Goal: Find specific page/section: Find specific page/section

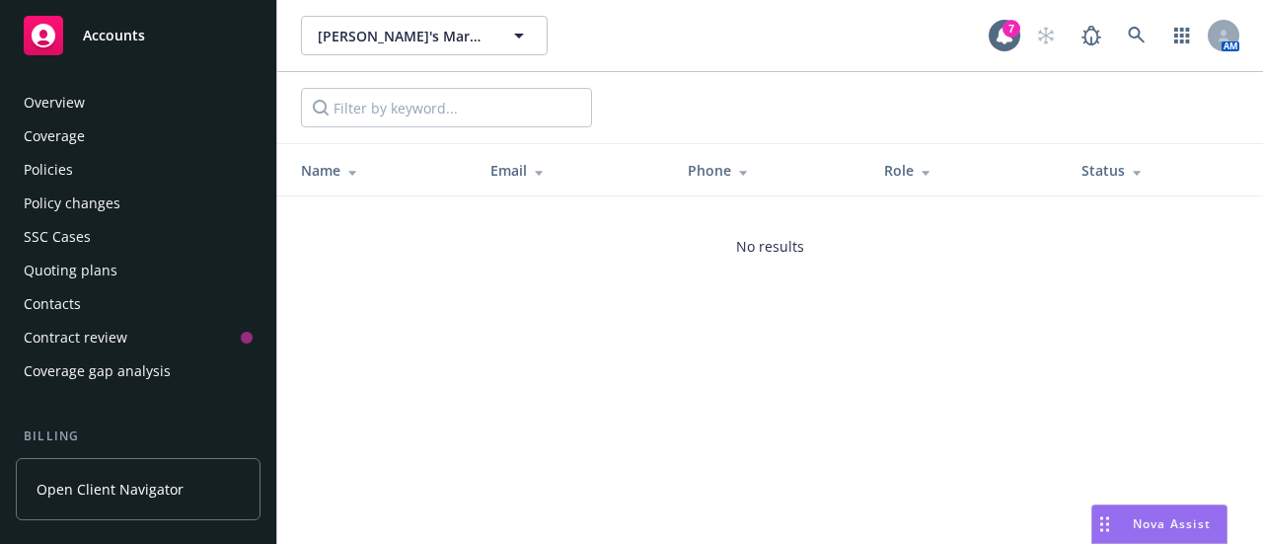
scroll to position [741, 0]
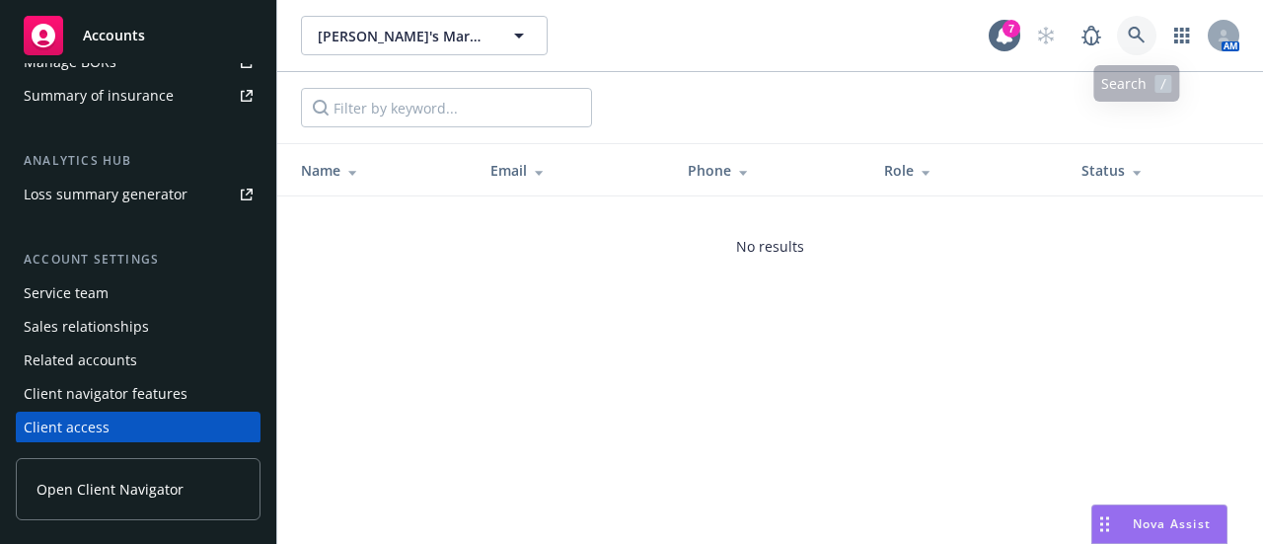
click at [1140, 35] on icon at bounding box center [1137, 36] width 18 height 18
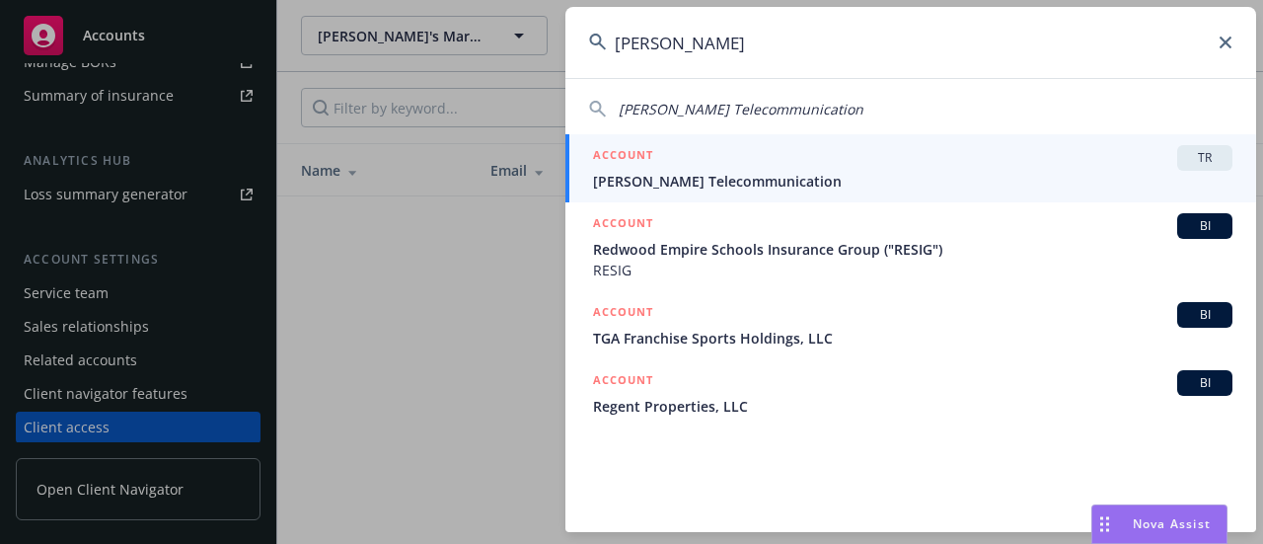
type input "[PERSON_NAME]"
click at [701, 178] on span "[PERSON_NAME] Telecommunication" at bounding box center [912, 181] width 639 height 21
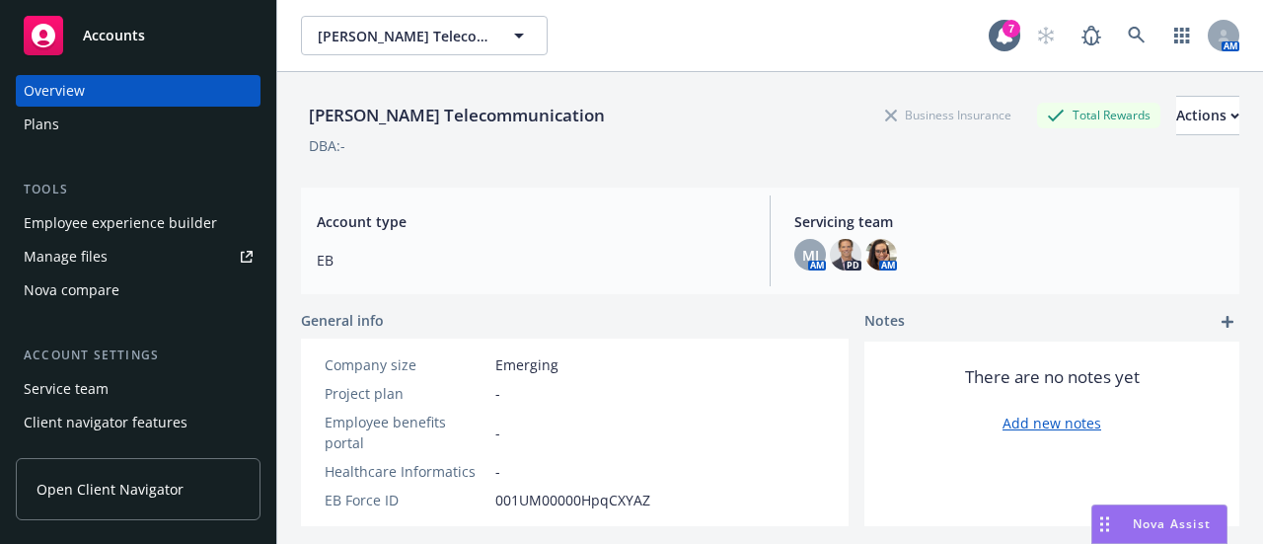
scroll to position [40, 0]
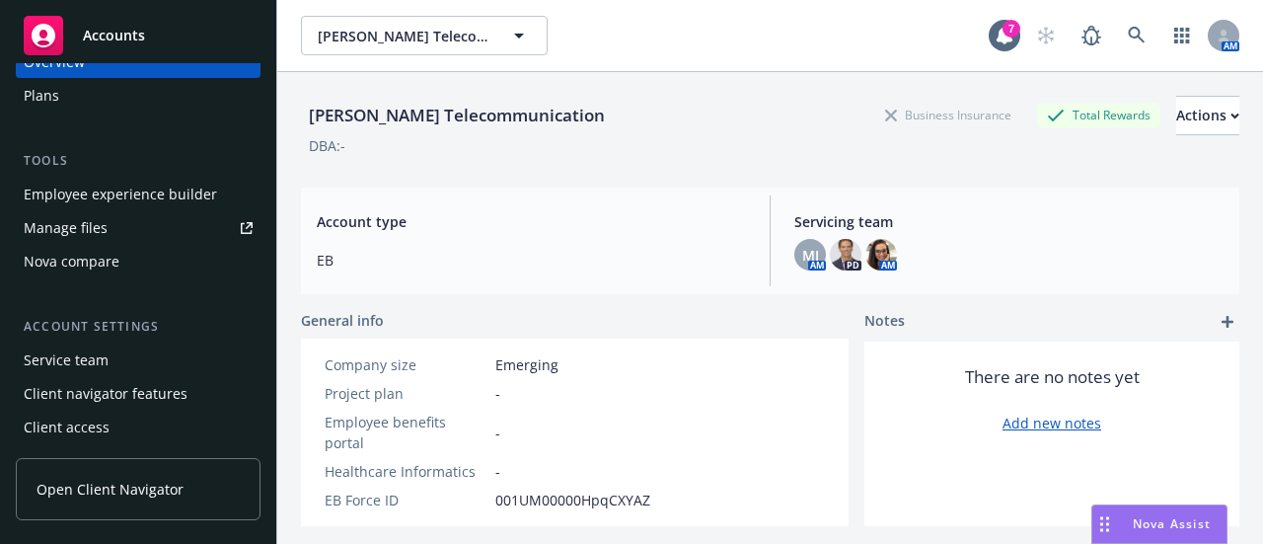
click at [61, 423] on div "Client access" at bounding box center [67, 427] width 86 height 32
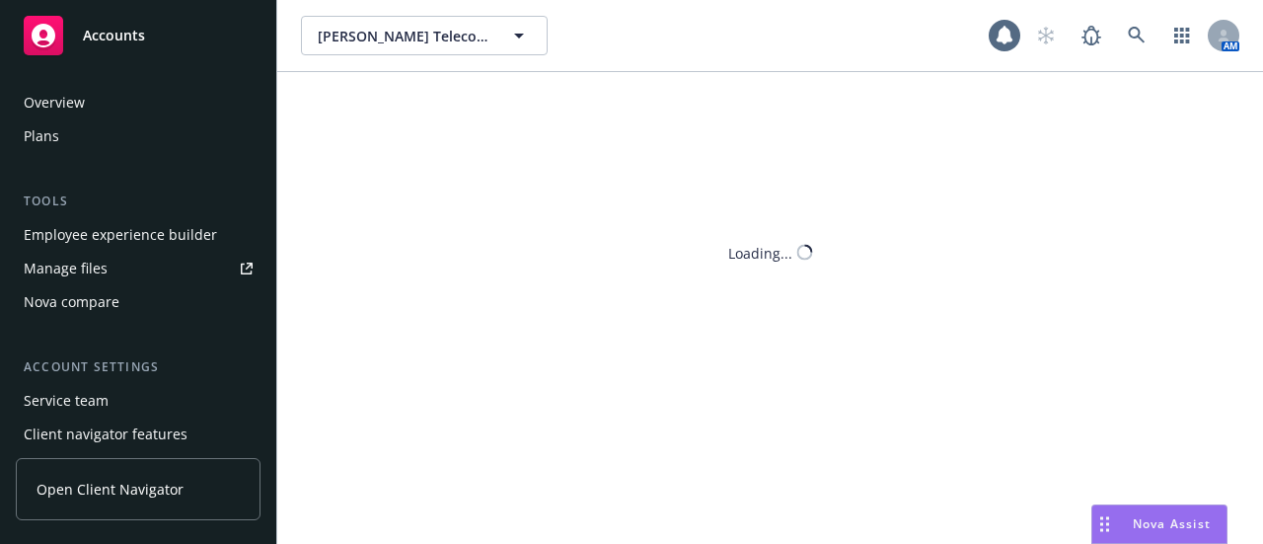
scroll to position [40, 0]
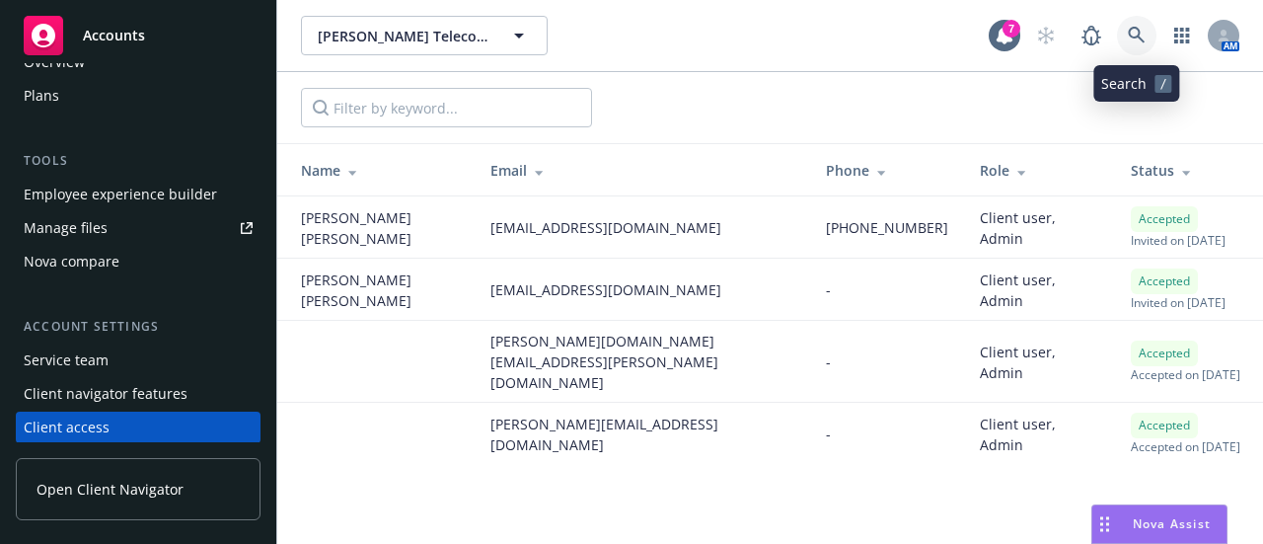
click at [1137, 34] on icon at bounding box center [1137, 36] width 18 height 18
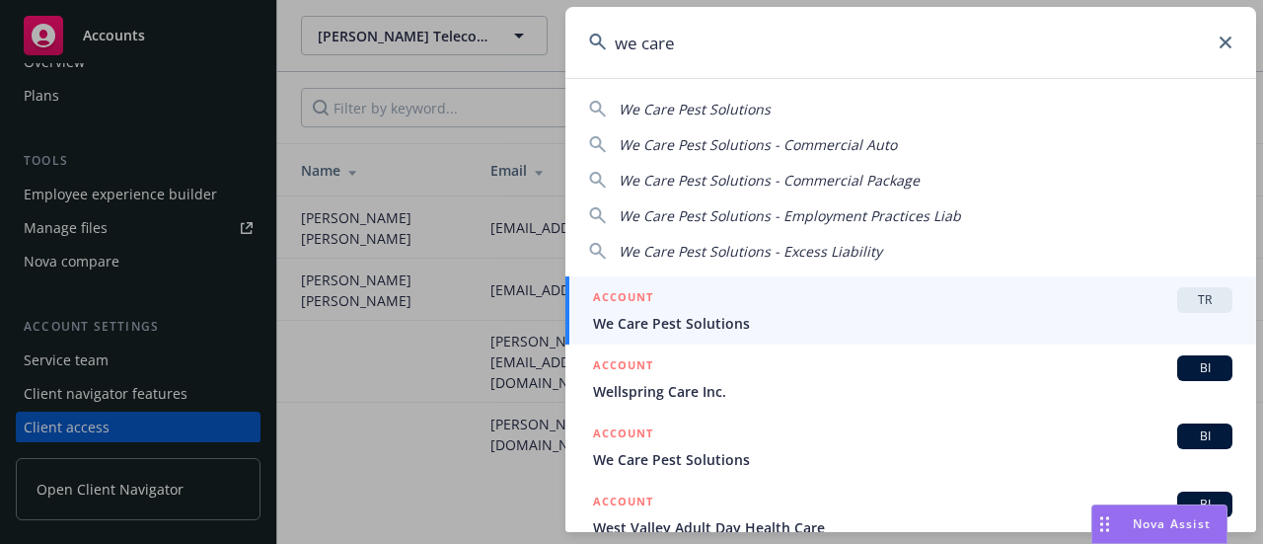
type input "we care"
click at [695, 321] on span "We Care Pest Solutions" at bounding box center [912, 323] width 639 height 21
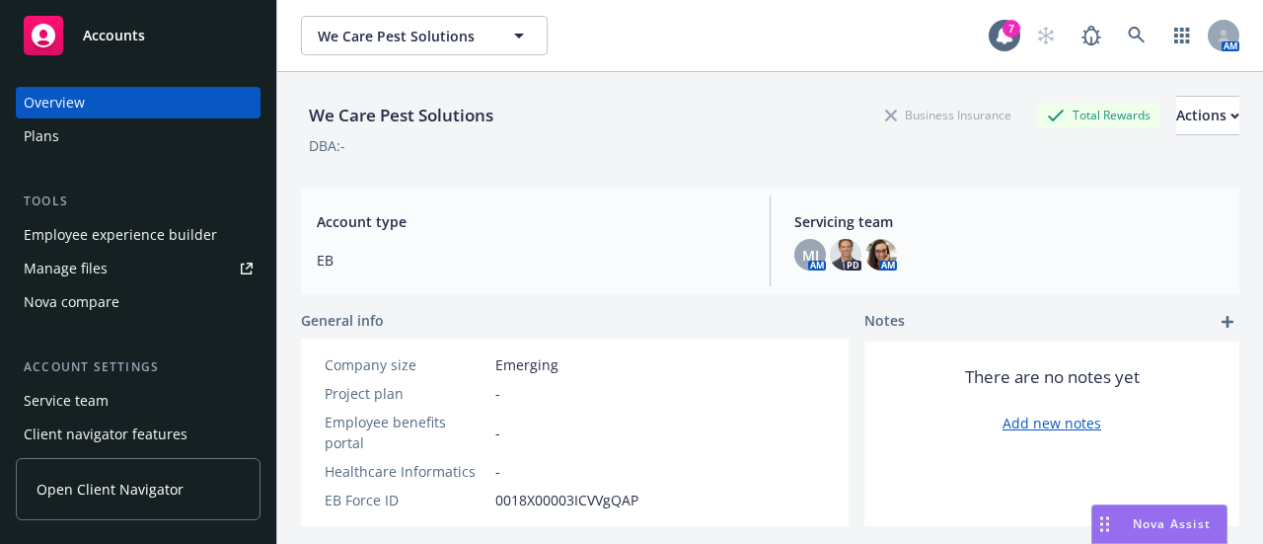
scroll to position [40, 0]
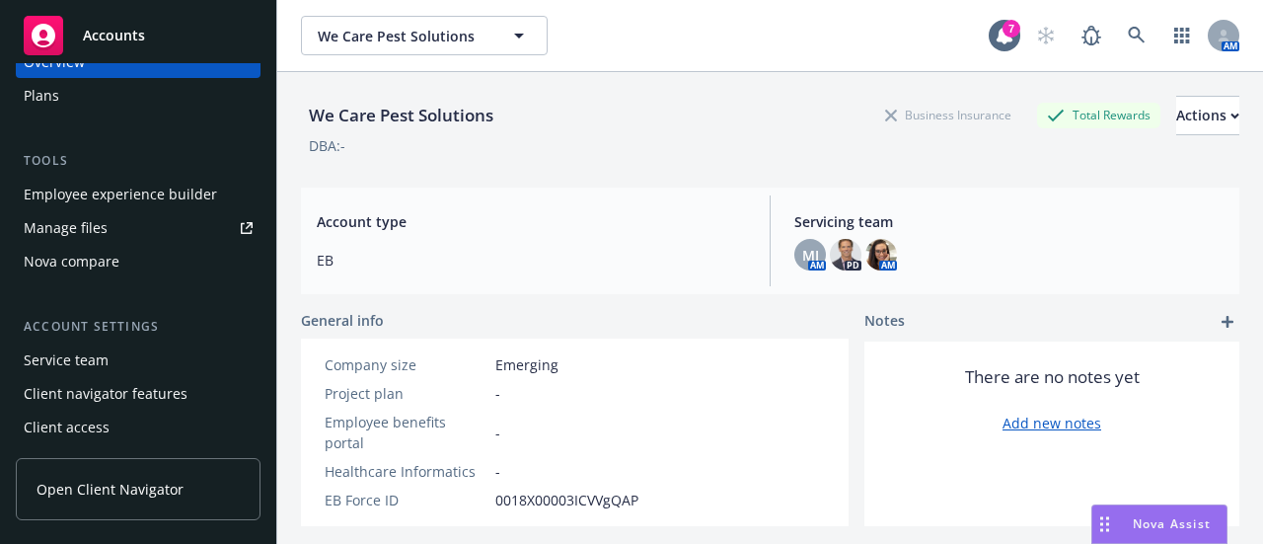
click at [63, 428] on div "Client access" at bounding box center [67, 427] width 86 height 32
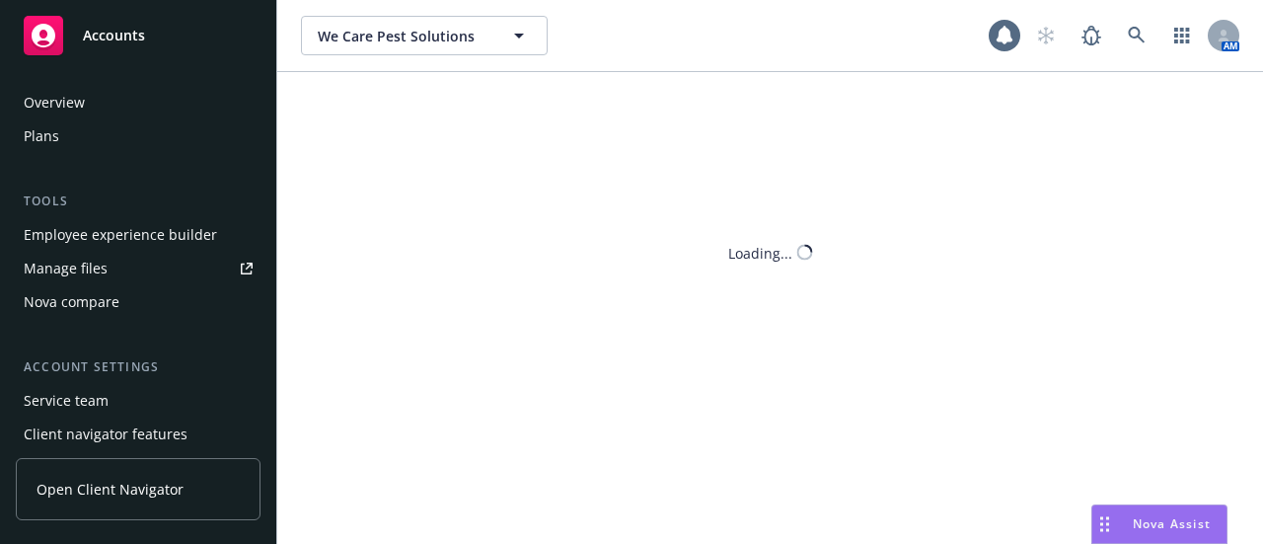
scroll to position [40, 0]
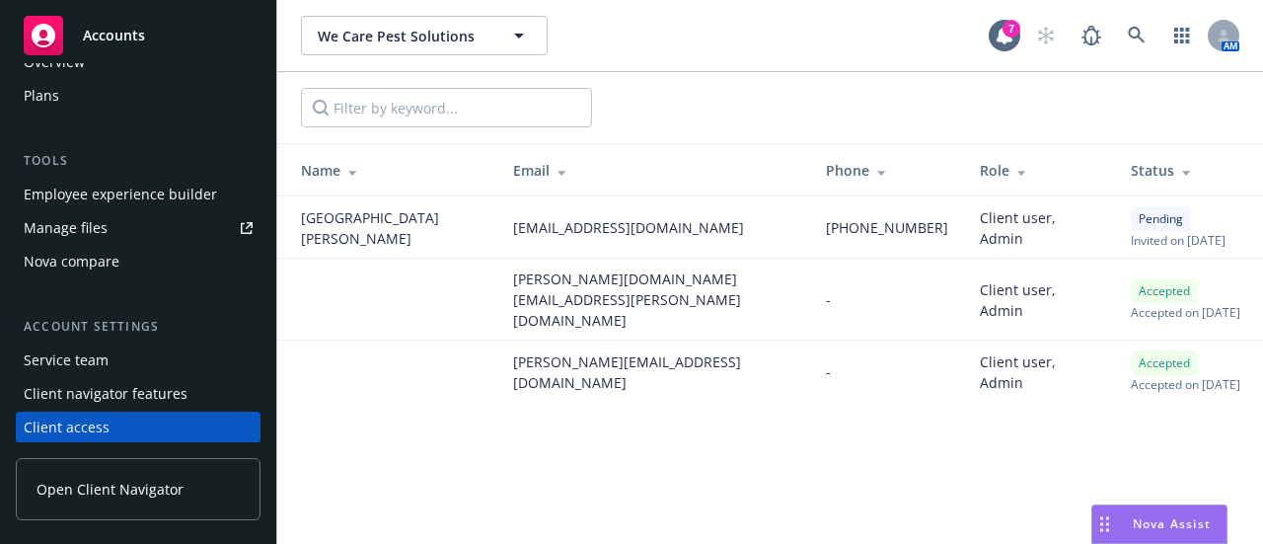
click at [1192, 163] on div "Status" at bounding box center [1189, 170] width 116 height 21
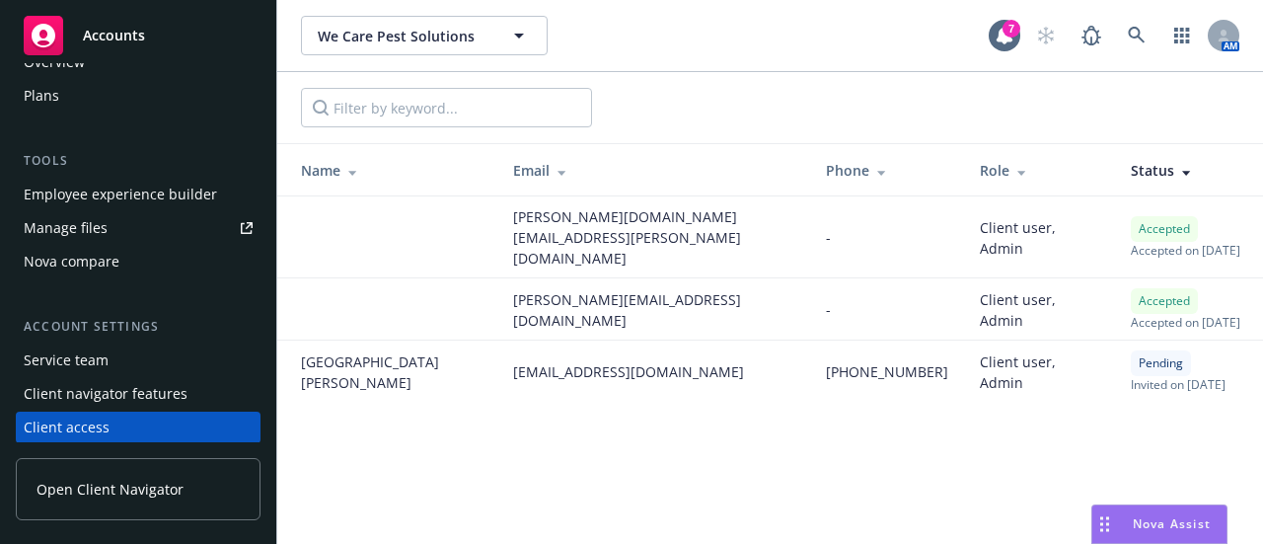
click at [1131, 376] on span "Invited on [DATE]" at bounding box center [1178, 384] width 95 height 17
click at [513, 361] on span "[EMAIL_ADDRESS][DOMAIN_NAME]" at bounding box center [628, 371] width 231 height 21
click at [1135, 28] on link at bounding box center [1136, 35] width 39 height 39
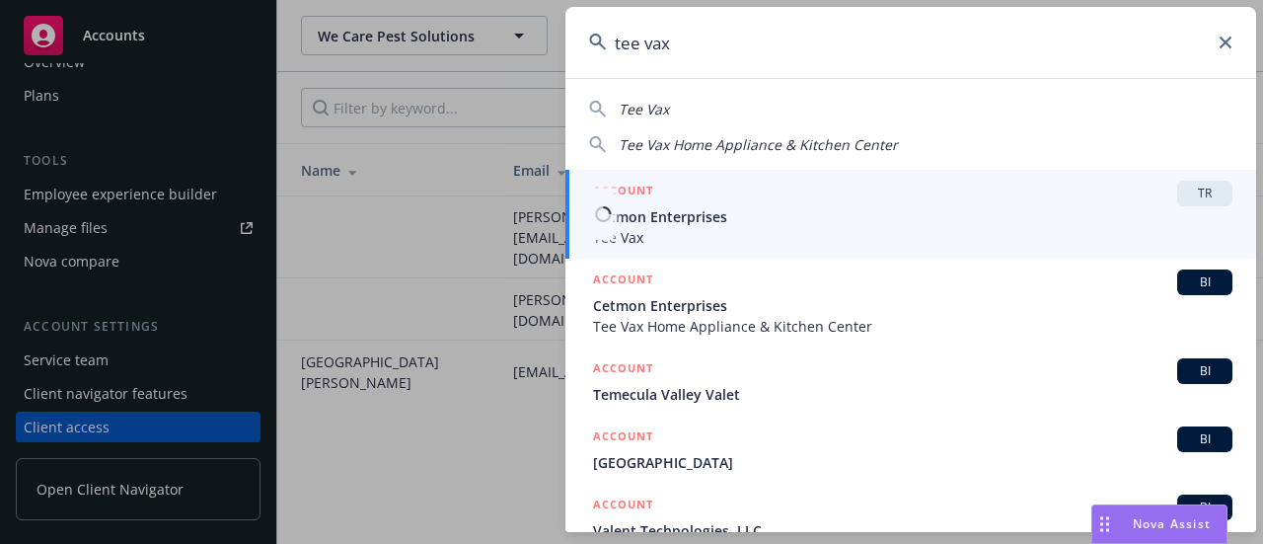
type input "tee vax"
click at [665, 222] on span "Cetmon Enterprises" at bounding box center [912, 216] width 639 height 21
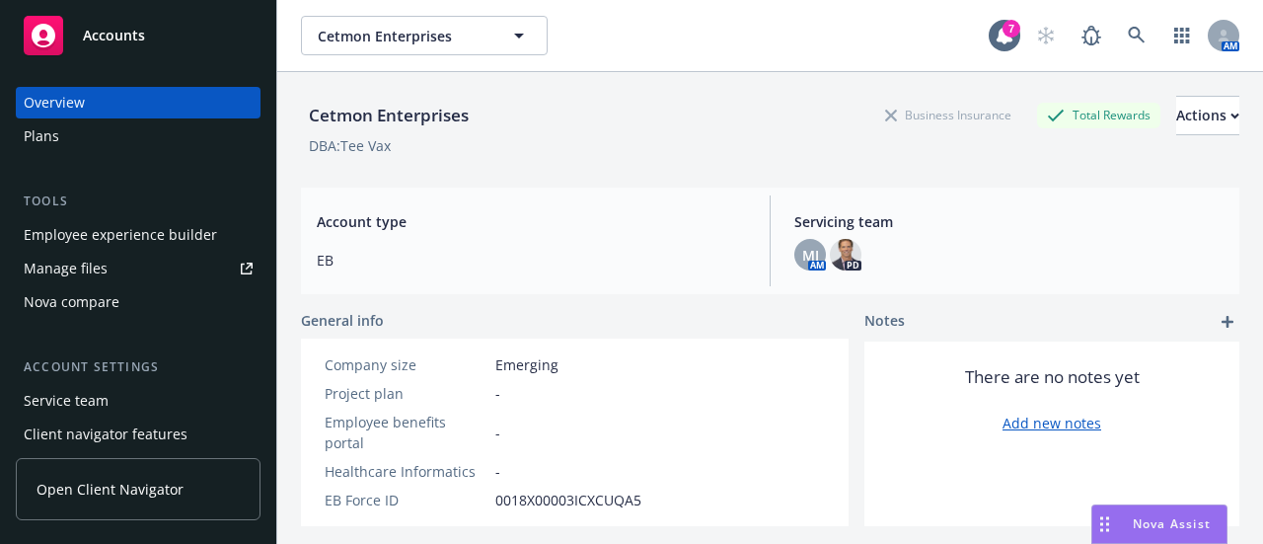
scroll to position [40, 0]
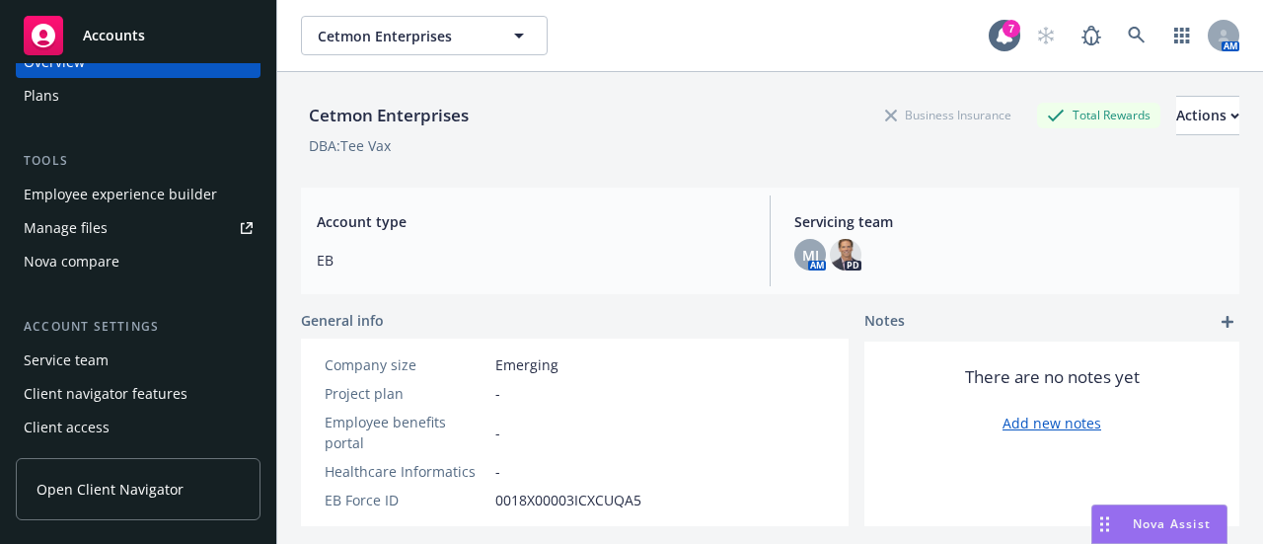
click at [88, 426] on div "Client access" at bounding box center [67, 427] width 86 height 32
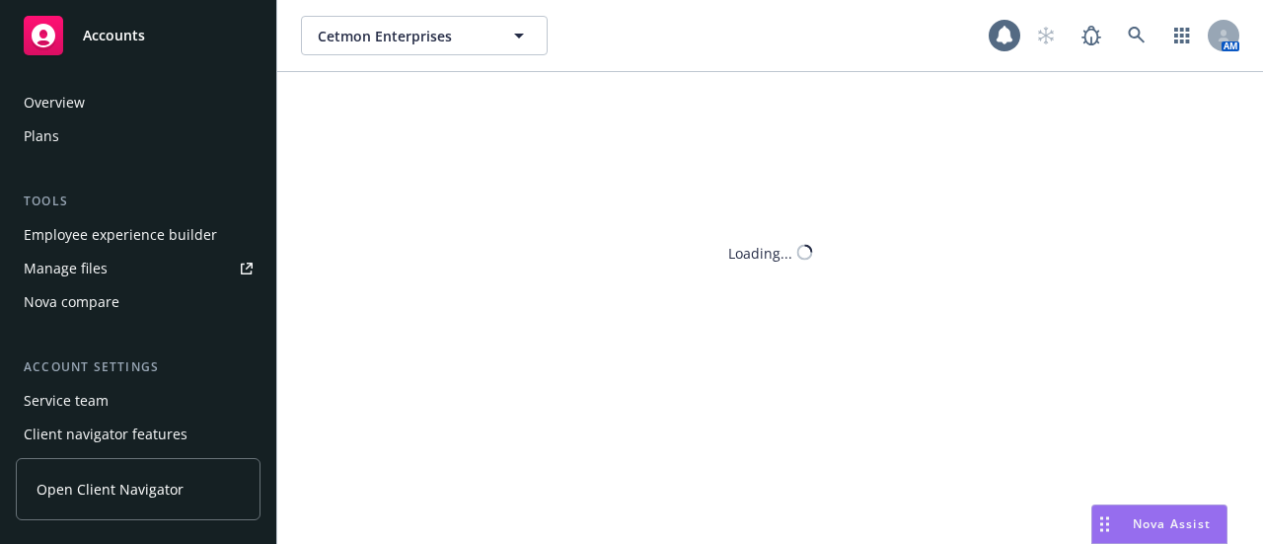
scroll to position [40, 0]
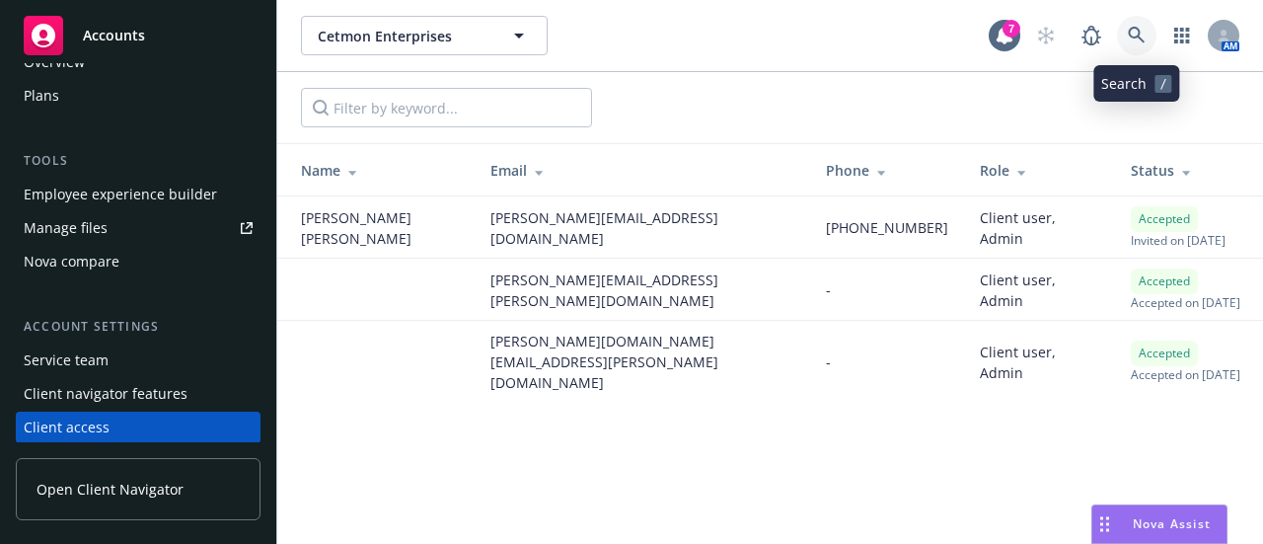
click at [1133, 33] on icon at bounding box center [1137, 36] width 18 height 18
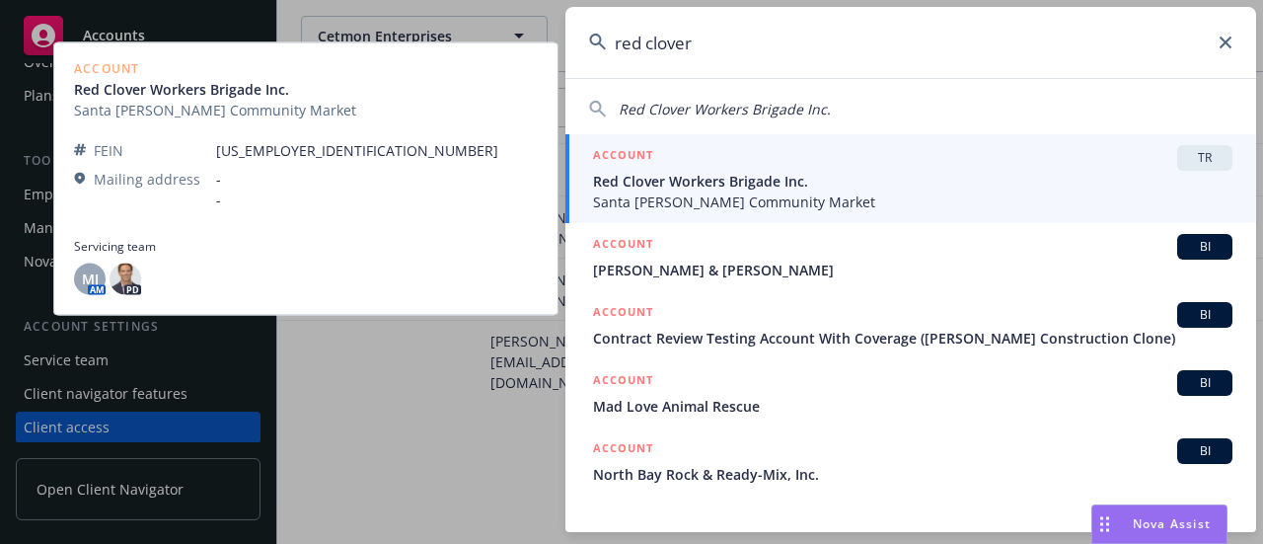
type input "red clover"
click at [744, 198] on span "Santa [PERSON_NAME] Community Market" at bounding box center [912, 201] width 639 height 21
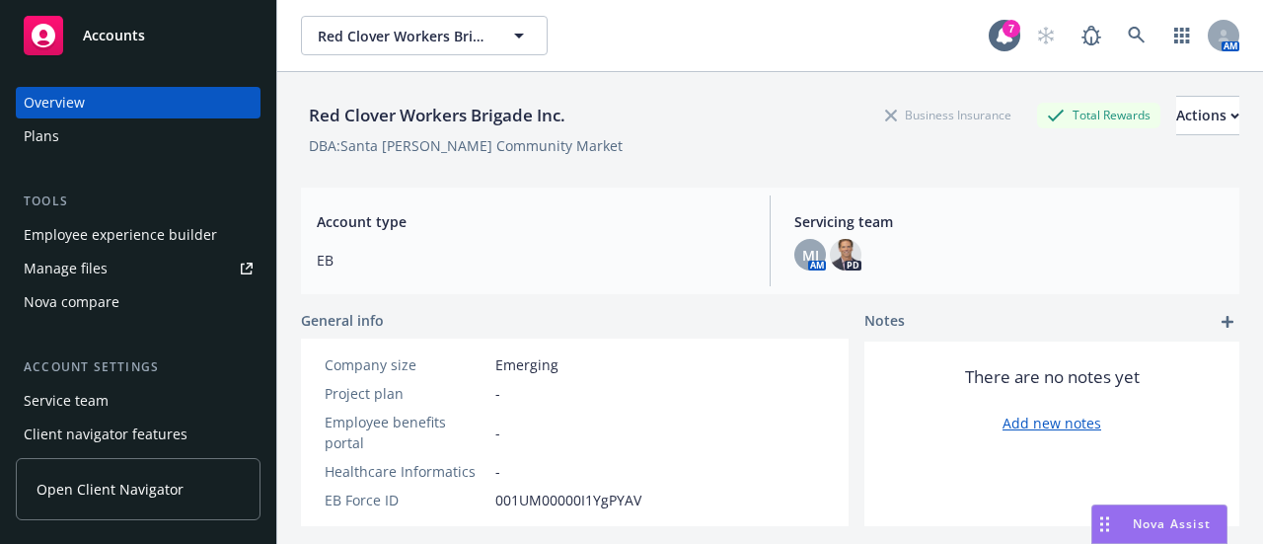
scroll to position [40, 0]
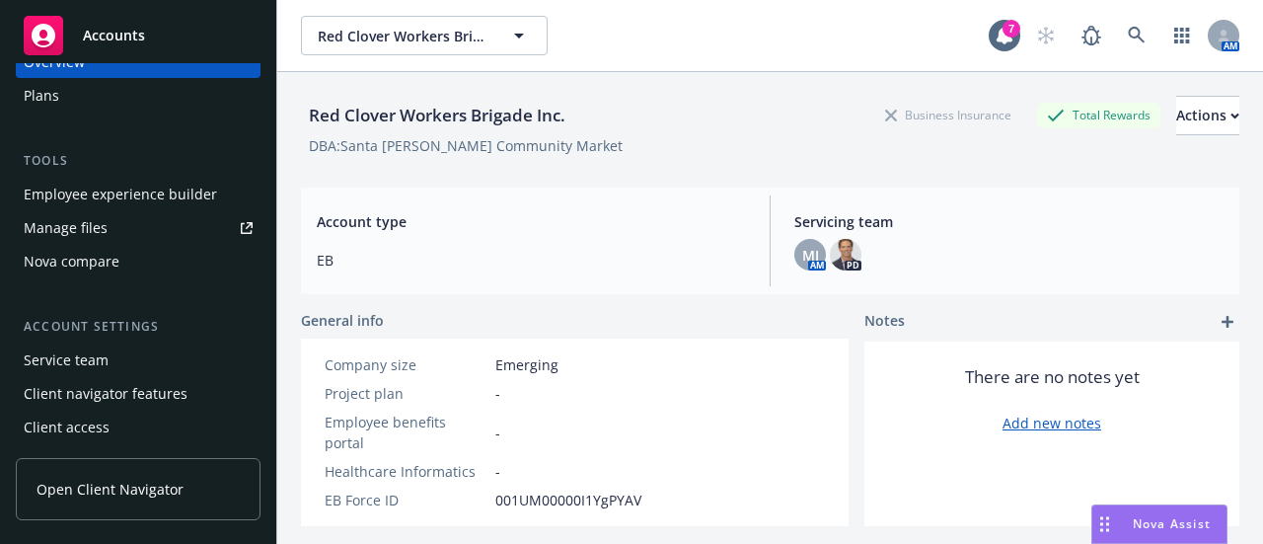
click at [83, 429] on div "Client access" at bounding box center [67, 427] width 86 height 32
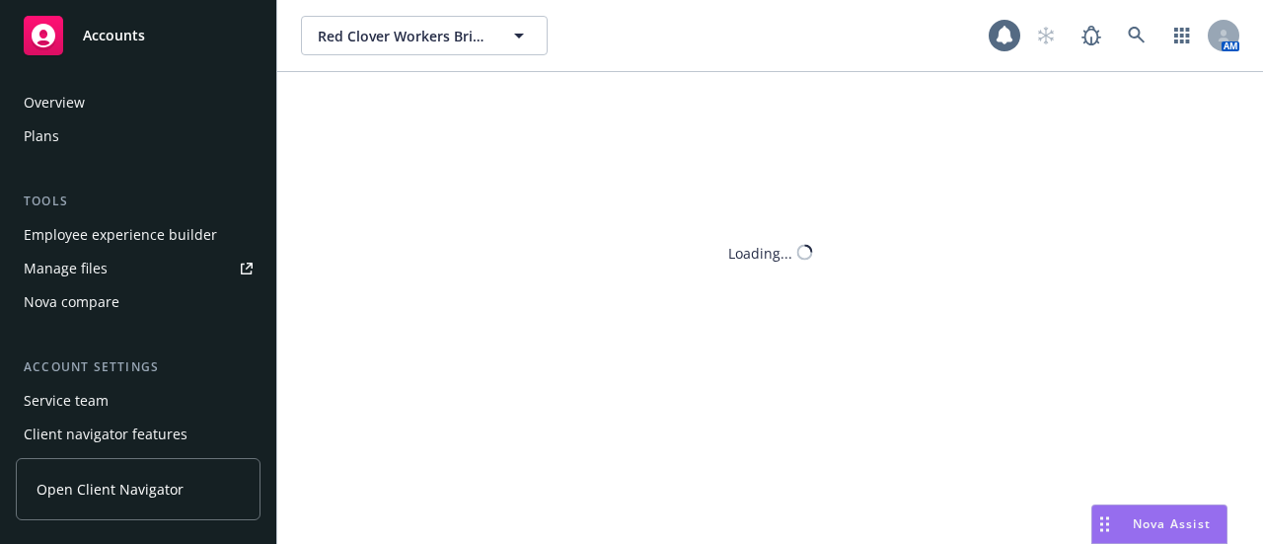
scroll to position [40, 0]
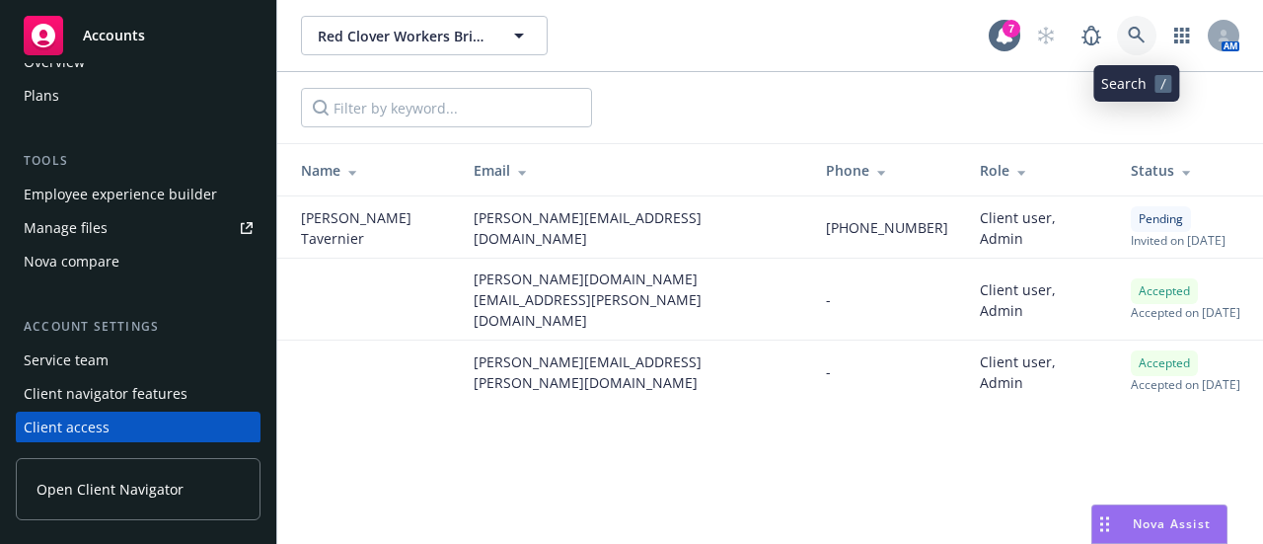
click at [1141, 35] on icon at bounding box center [1137, 36] width 18 height 18
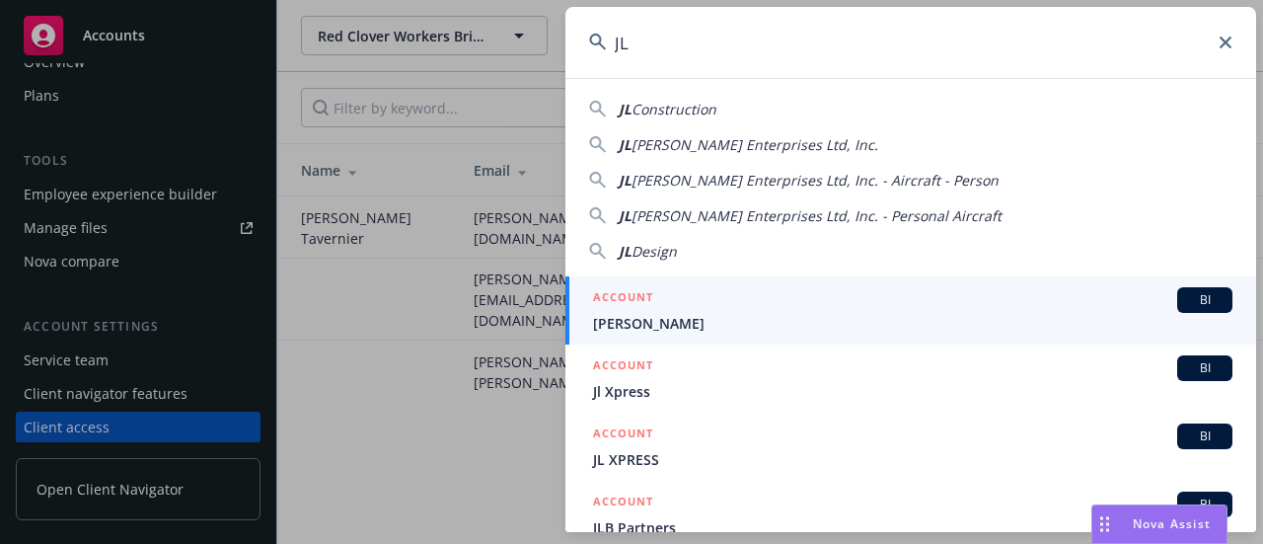
click at [691, 105] on span "Construction" at bounding box center [673, 109] width 85 height 19
type input "JL Construction"
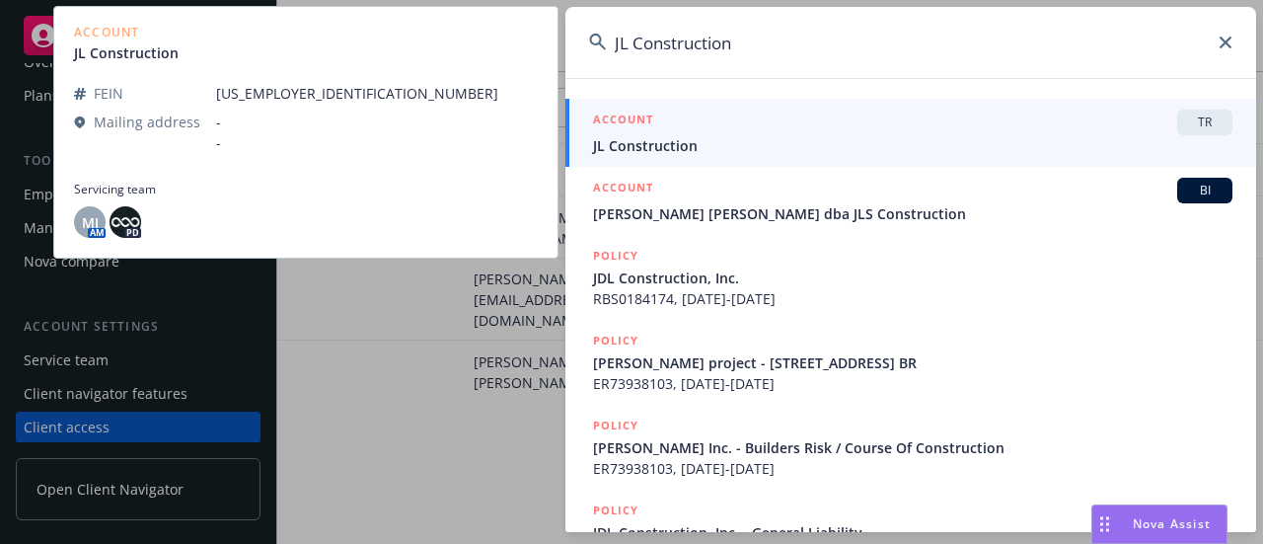
click at [647, 147] on span "JL Construction" at bounding box center [912, 145] width 639 height 21
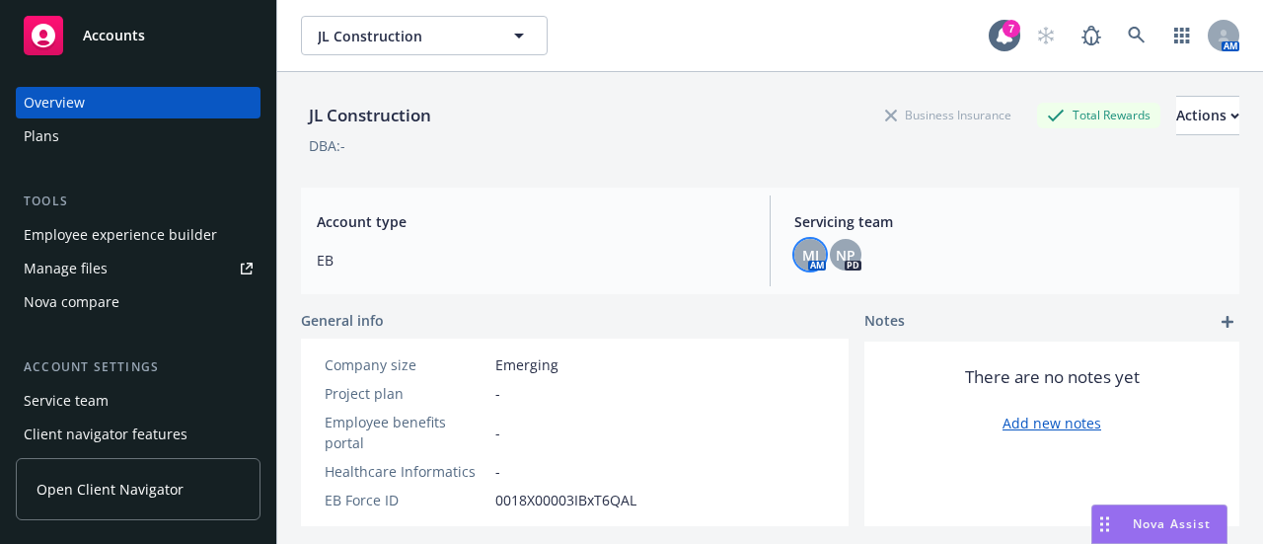
click at [802, 259] on span "MJ" at bounding box center [810, 255] width 17 height 21
click at [843, 257] on span "NP" at bounding box center [846, 255] width 20 height 21
click at [949, 246] on div "MJ AM NP PD" at bounding box center [1008, 255] width 429 height 32
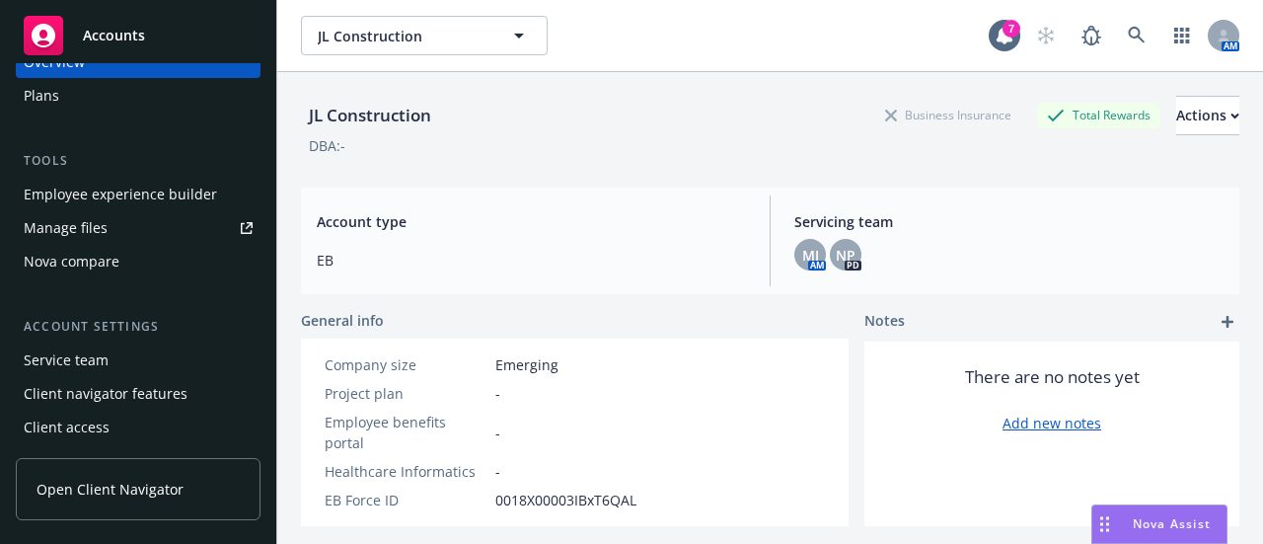
click at [63, 425] on div "Client access" at bounding box center [67, 427] width 86 height 32
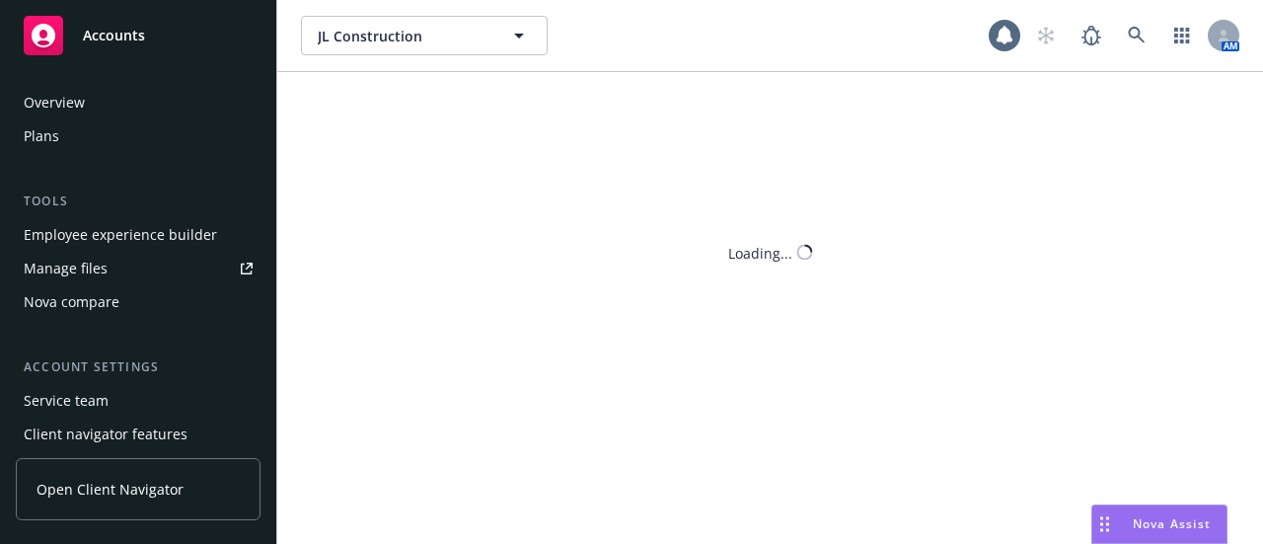
scroll to position [40, 0]
